Goal: Transaction & Acquisition: Purchase product/service

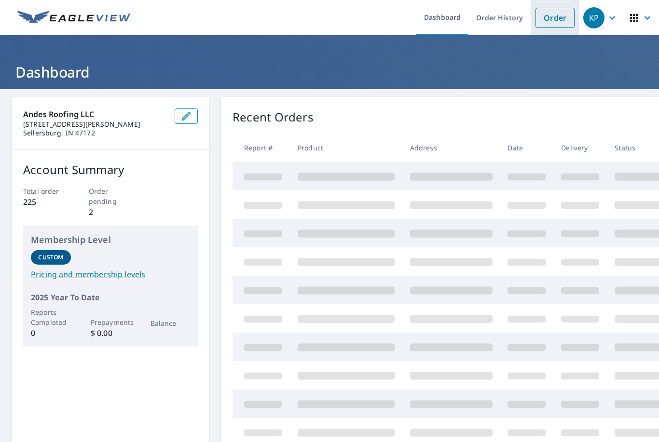
click at [557, 19] on link "Order" at bounding box center [554, 18] width 39 height 20
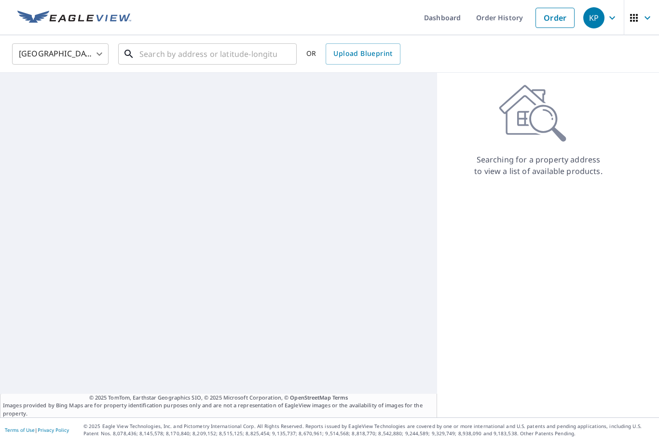
click at [212, 57] on input "text" at bounding box center [207, 53] width 137 height 27
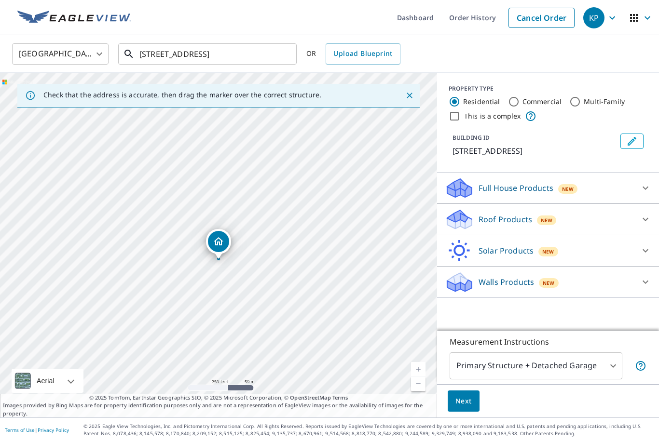
click at [239, 47] on input "[STREET_ADDRESS]" at bounding box center [207, 53] width 137 height 27
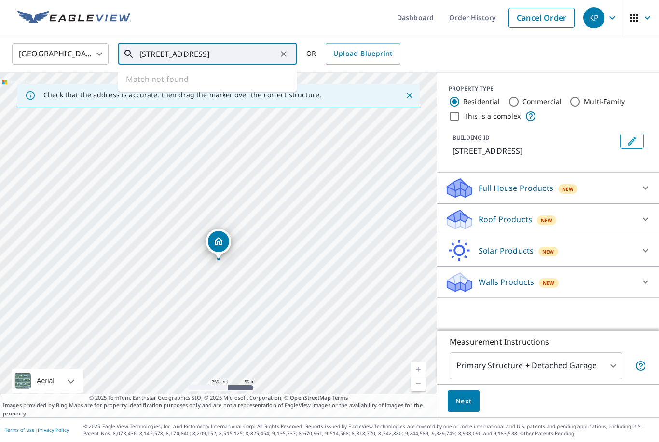
click at [255, 51] on input "[STREET_ADDRESS]" at bounding box center [207, 53] width 137 height 27
type input "4"
type input "3"
type input "4"
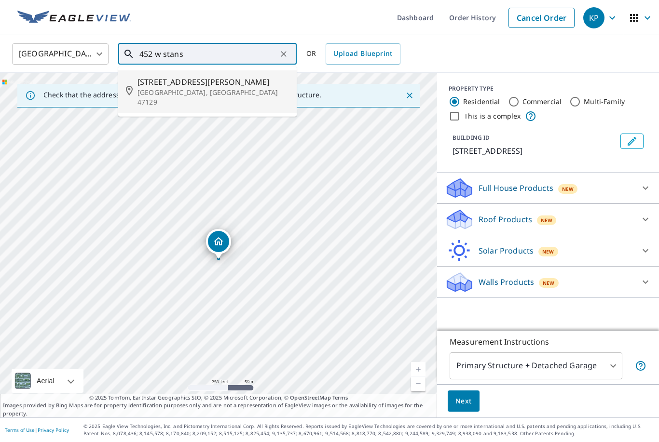
click at [175, 77] on span "[STREET_ADDRESS][PERSON_NAME]" at bounding box center [212, 82] width 151 height 12
type input "[STREET_ADDRESS][PERSON_NAME]"
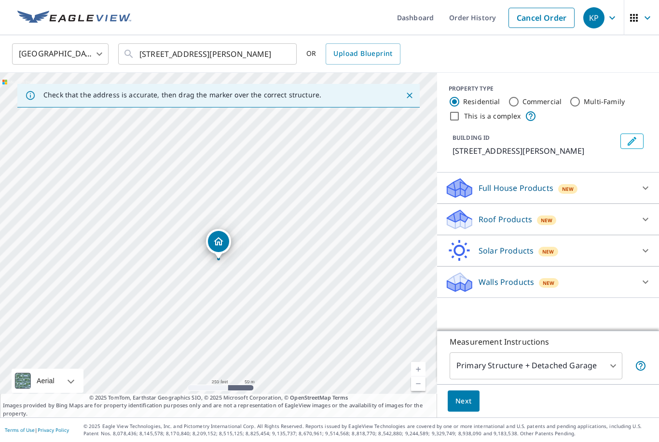
click at [415, 376] on link "Current Level 17, Zoom In" at bounding box center [418, 369] width 14 height 14
click at [414, 376] on link "Current Level 18, Zoom In" at bounding box center [418, 369] width 14 height 14
click at [415, 376] on link "Current Level 19, Zoom In" at bounding box center [418, 369] width 14 height 14
click at [562, 185] on span "New" at bounding box center [568, 189] width 12 height 8
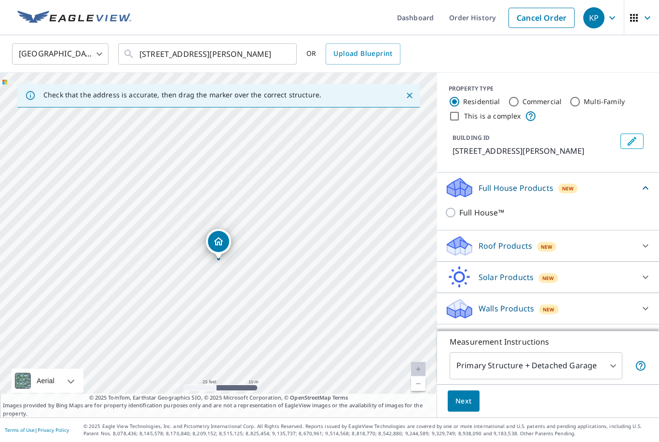
click at [452, 210] on input "Full House™" at bounding box center [451, 213] width 14 height 12
checkbox input "true"
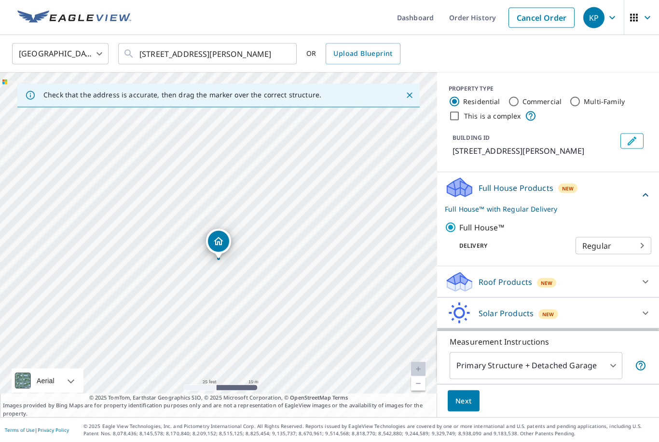
scroll to position [31, 0]
click at [466, 401] on span "Next" at bounding box center [463, 401] width 16 height 12
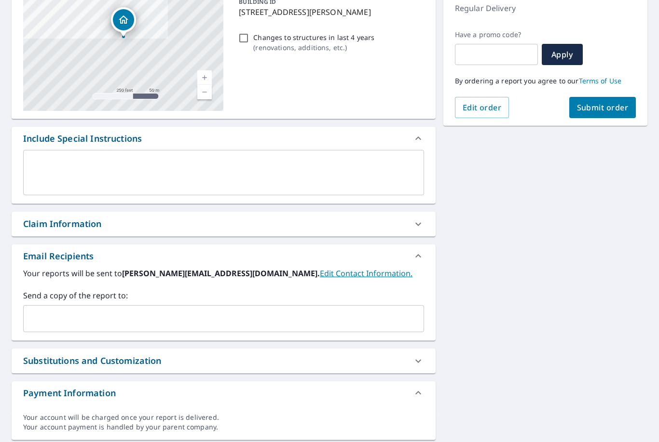
scroll to position [138, 0]
click at [209, 310] on input "text" at bounding box center [215, 319] width 377 height 18
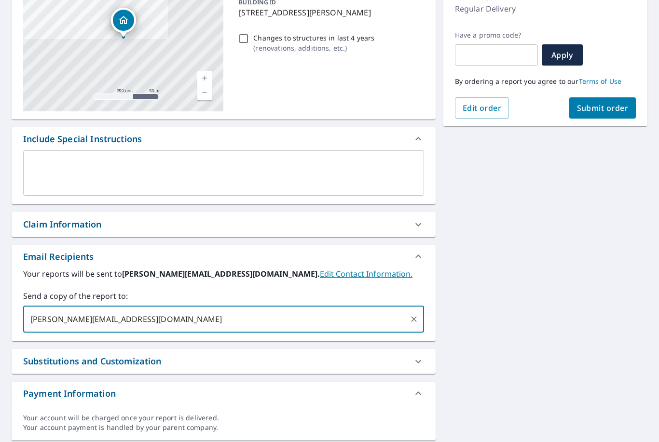
type input "[PERSON_NAME][EMAIL_ADDRESS][DOMAIN_NAME]"
click at [538, 288] on div "[STREET_ADDRESS][PERSON_NAME] Aerial Road A standard road map Aerial A detailed…" at bounding box center [329, 199] width 659 height 497
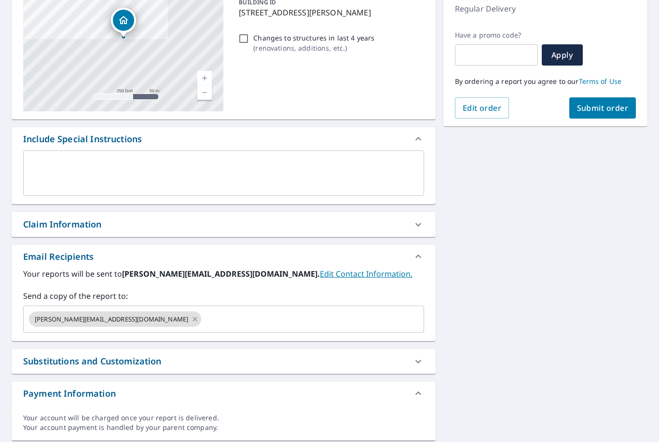
click at [299, 310] on input "text" at bounding box center [303, 319] width 202 height 18
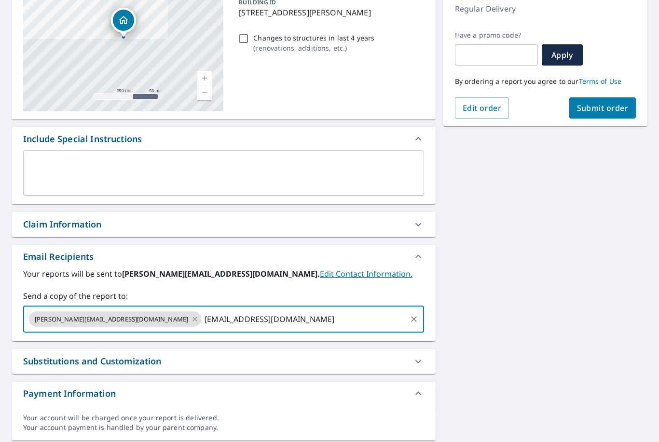
type input "[EMAIL_ADDRESS][DOMAIN_NAME]"
click at [550, 261] on div "[STREET_ADDRESS][PERSON_NAME] Aerial Road A standard road map Aerial A detailed…" at bounding box center [329, 199] width 659 height 497
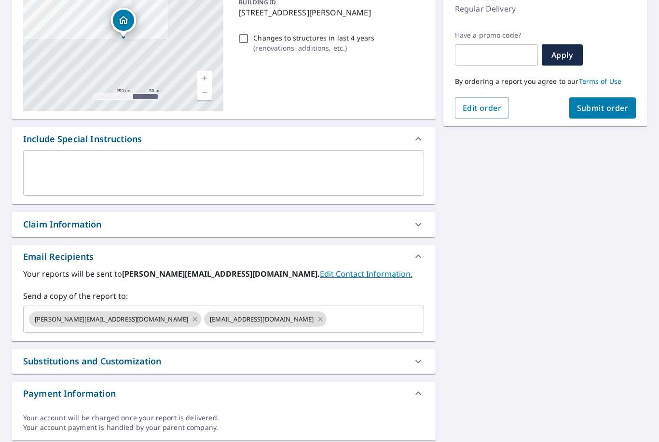
click at [611, 103] on span "Submit order" at bounding box center [603, 108] width 52 height 11
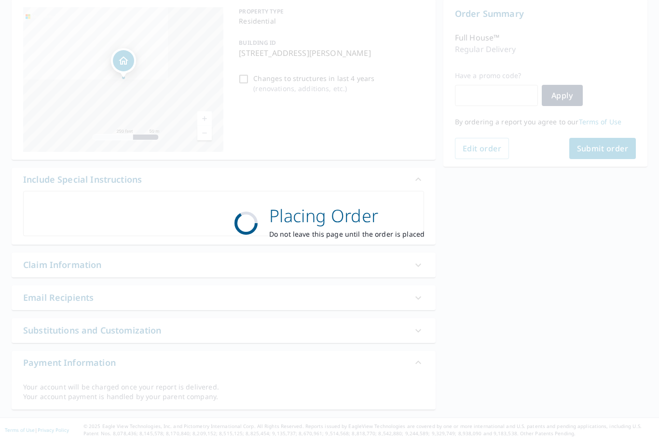
scroll to position [67, 0]
